Goal: Transaction & Acquisition: Subscribe to service/newsletter

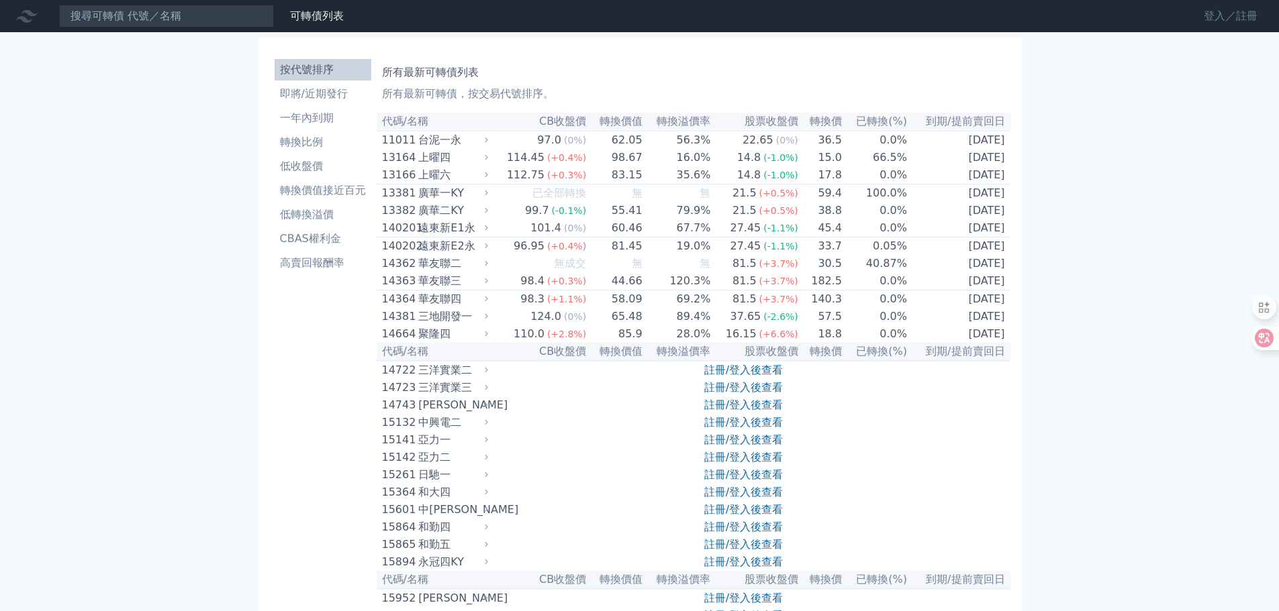
click at [1213, 14] on link "登入／註冊" at bounding box center [1230, 15] width 75 height 21
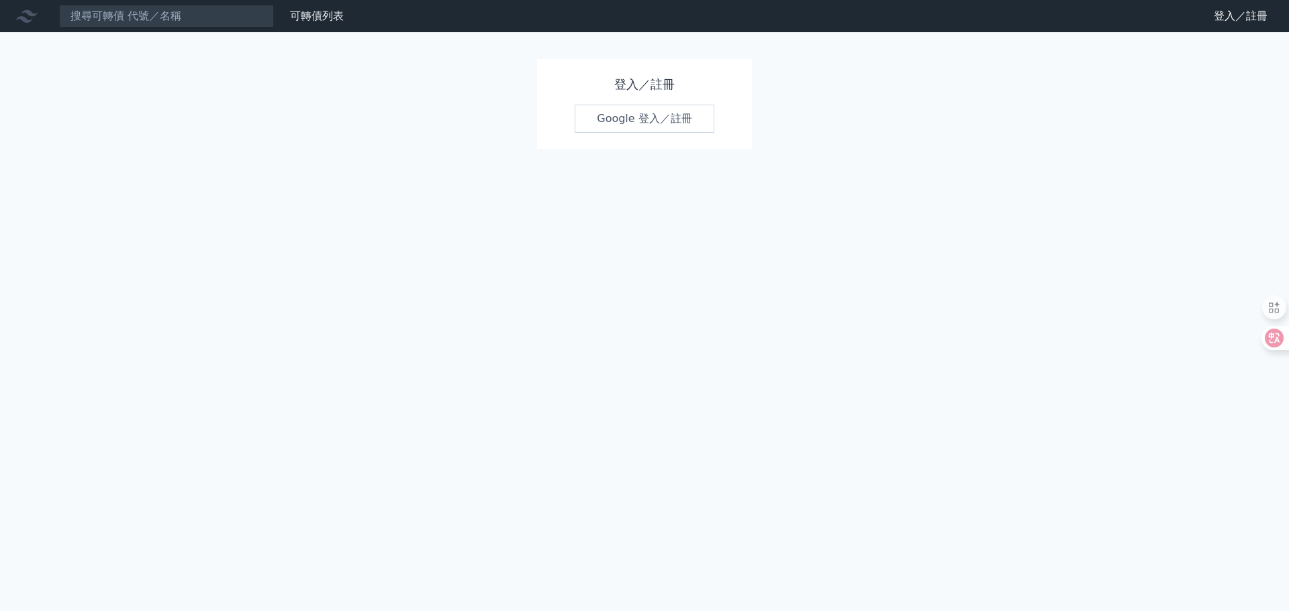
click at [642, 119] on link "Google 登入／註冊" at bounding box center [645, 119] width 140 height 28
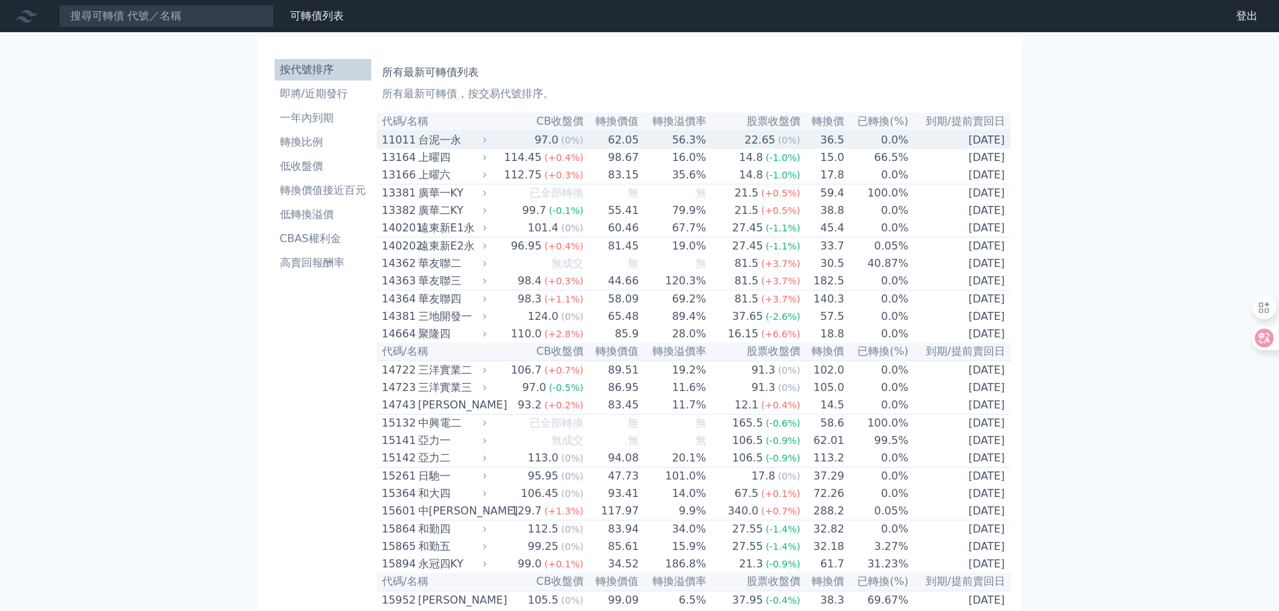
click at [444, 139] on div "台泥一永" at bounding box center [451, 140] width 66 height 16
